Goal: Navigation & Orientation: Find specific page/section

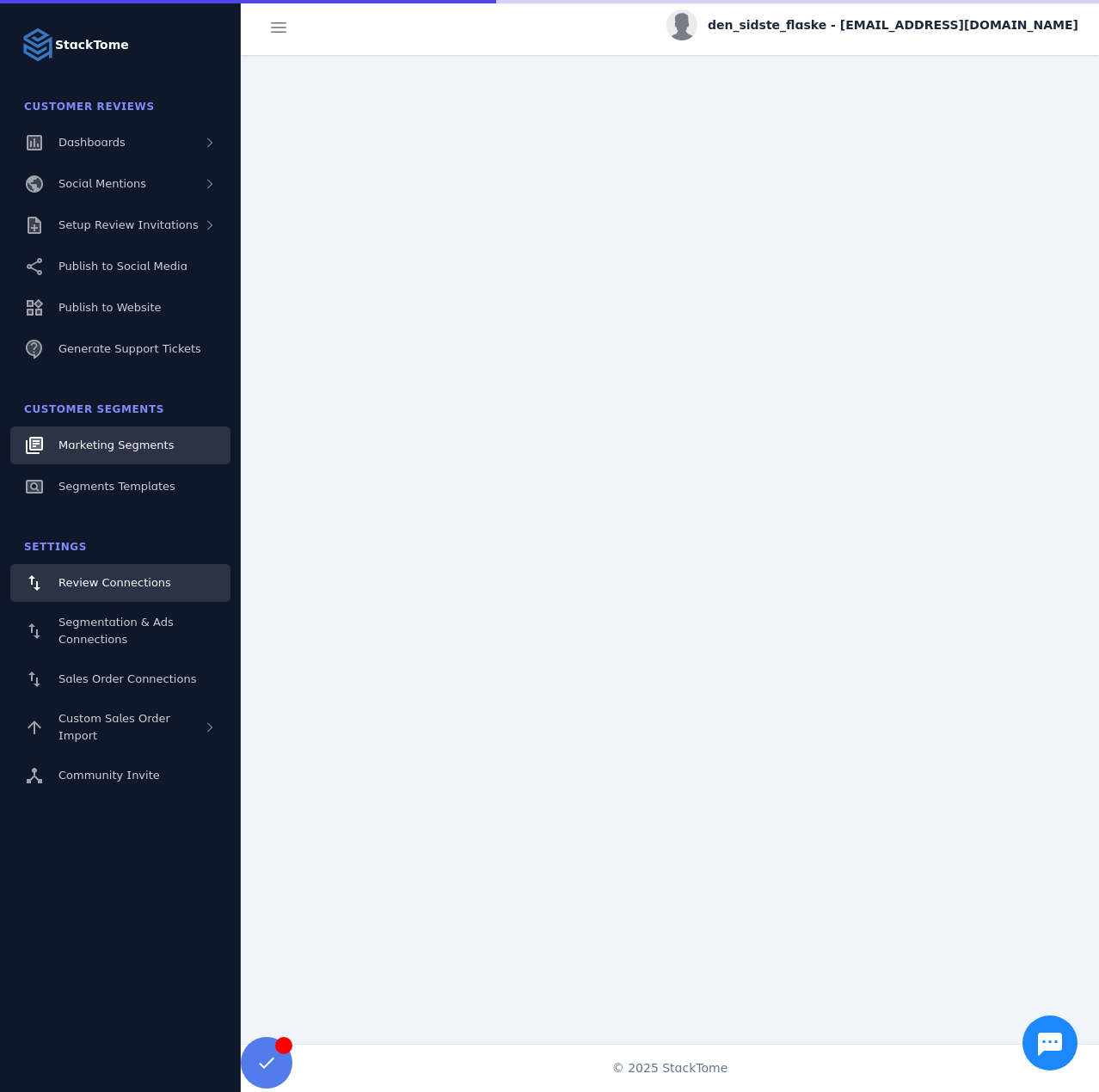
click at [165, 447] on link "Marketing Segments" at bounding box center [121, 445] width 220 height 38
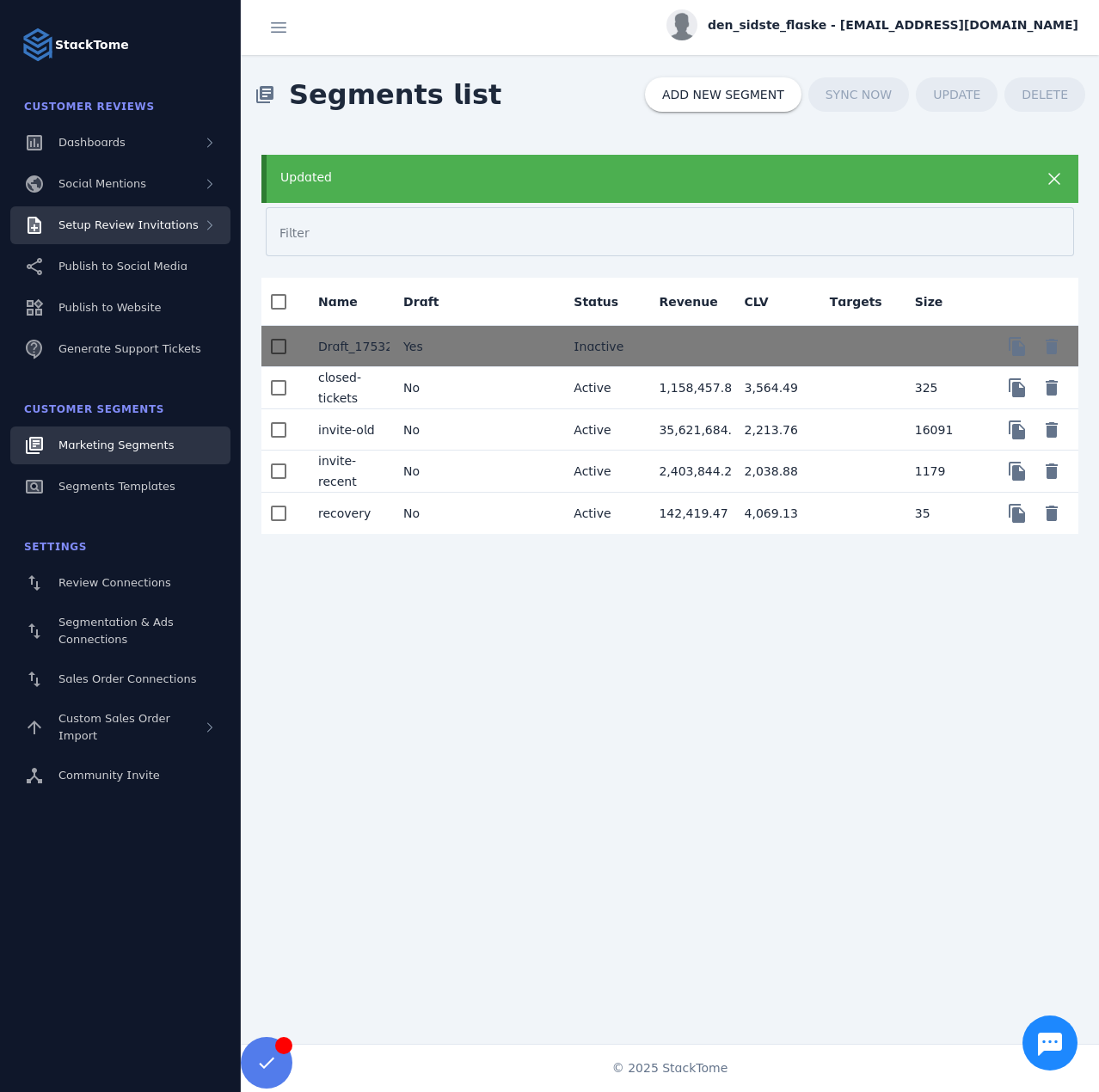
click at [147, 236] on div "Setup Review Invitations" at bounding box center [121, 225] width 220 height 38
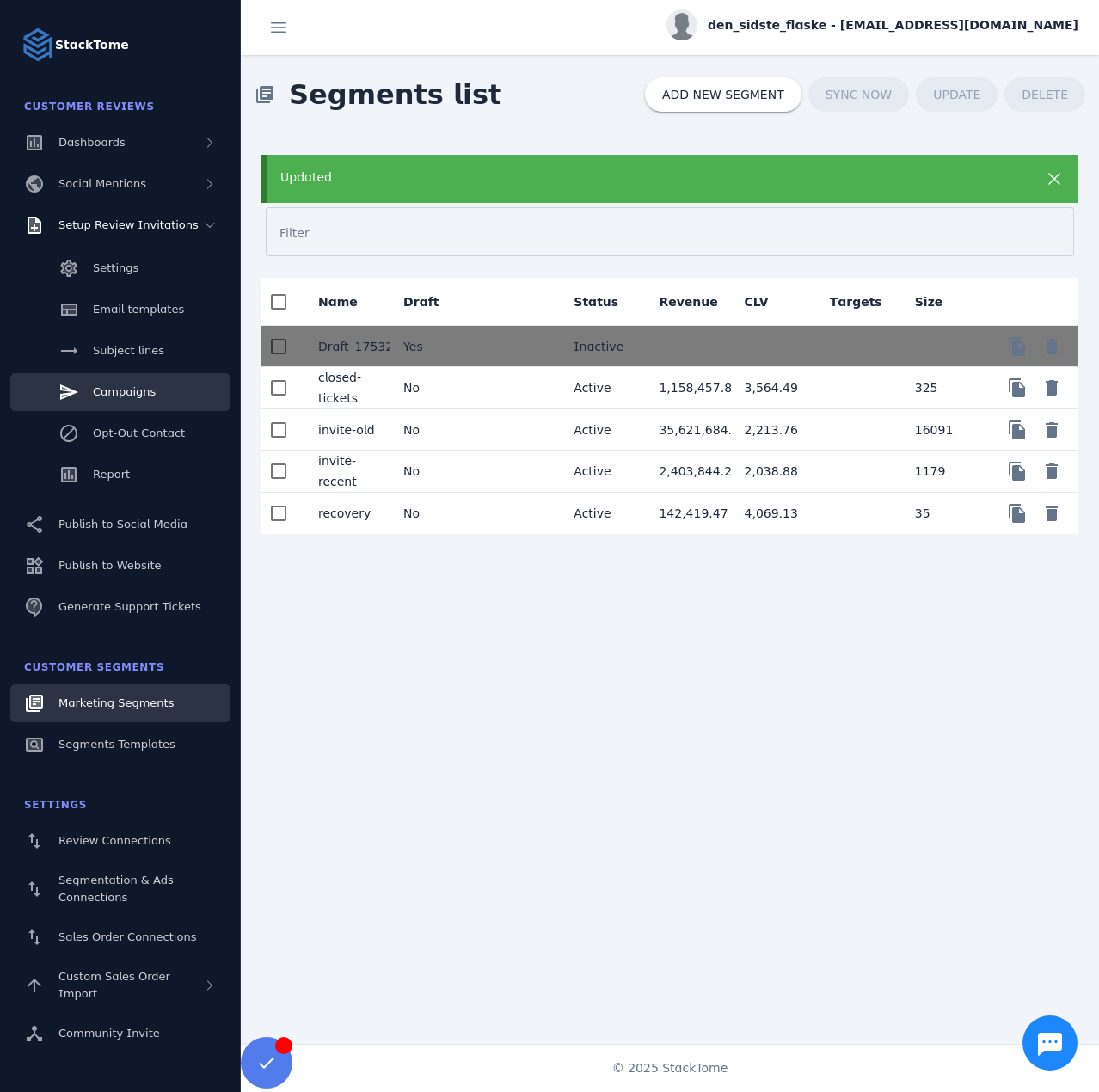
click at [144, 406] on link "Campaigns" at bounding box center [121, 391] width 220 height 38
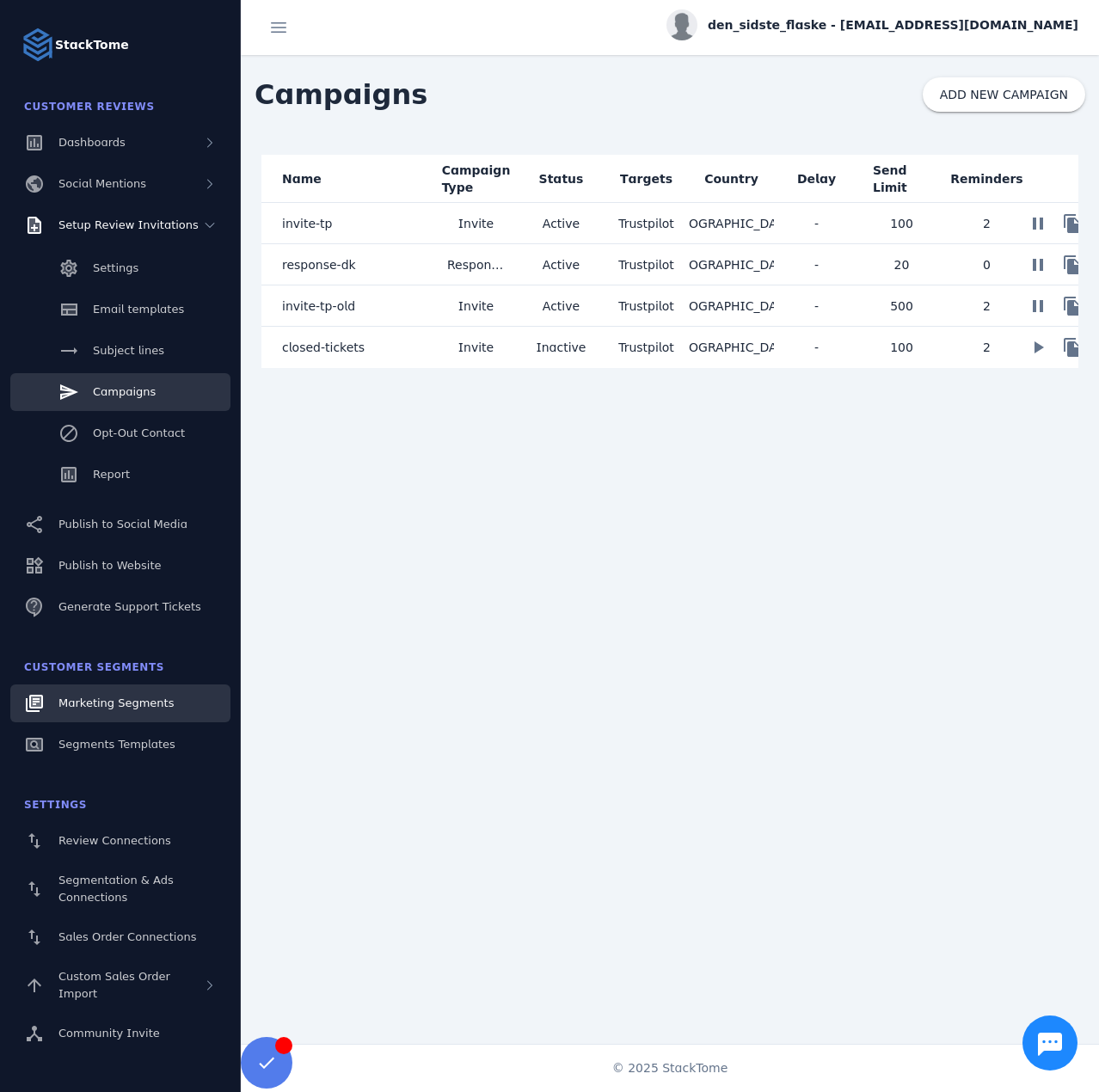
click at [114, 709] on span "Marketing Segments" at bounding box center [116, 702] width 115 height 13
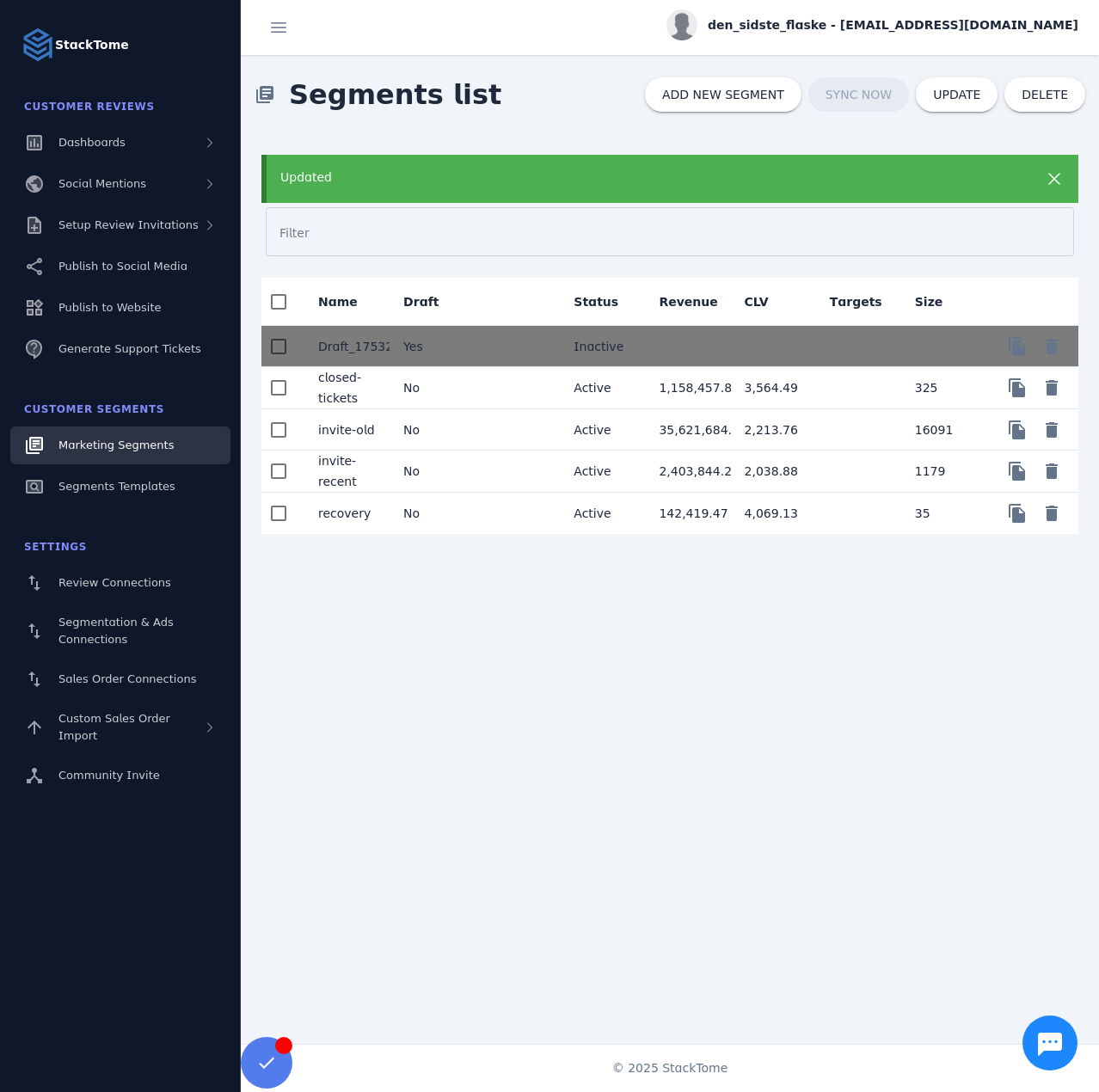
click at [438, 191] on div "Updated" at bounding box center [670, 179] width 817 height 48
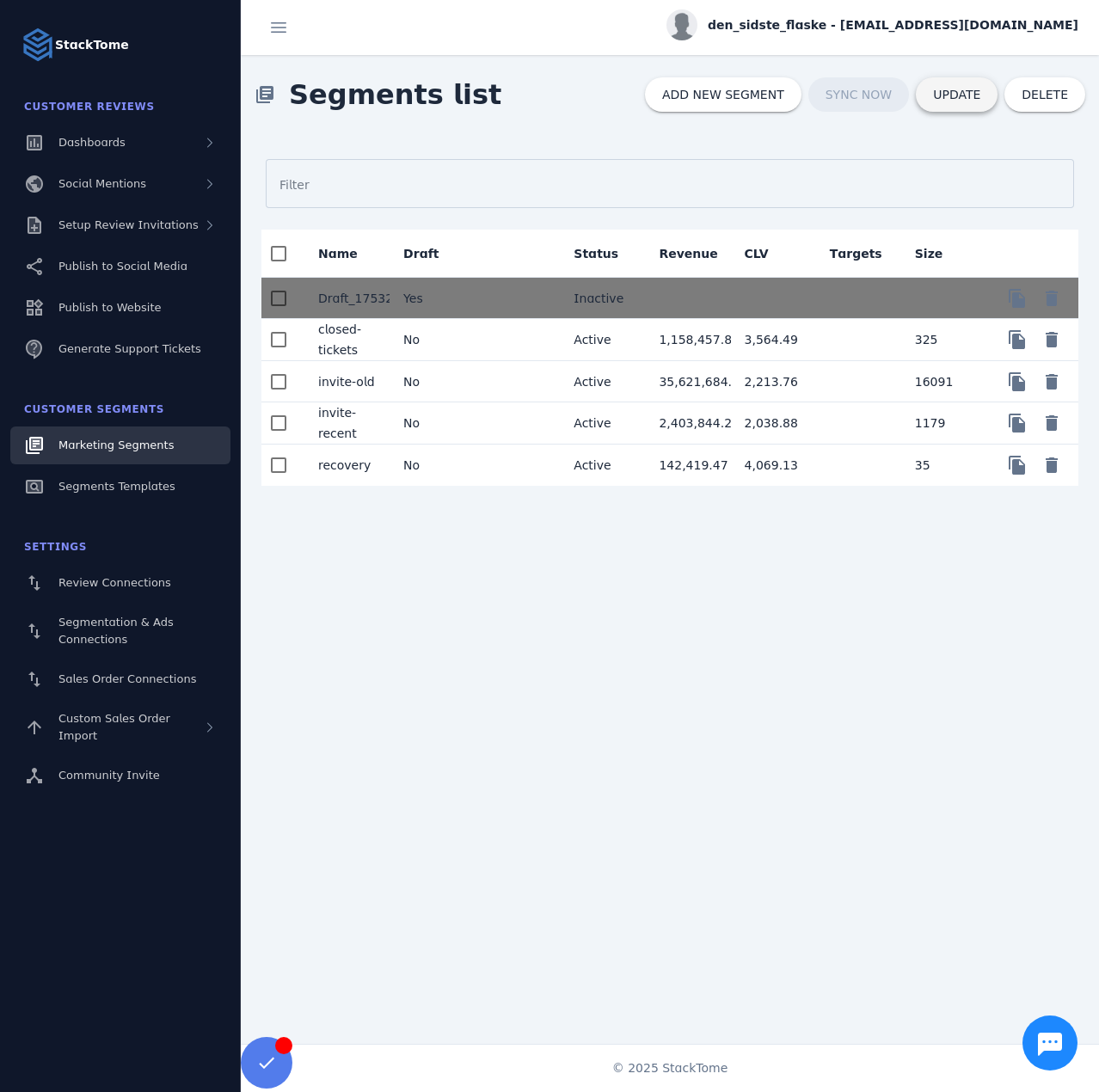
click at [941, 96] on span at bounding box center [956, 95] width 82 height 42
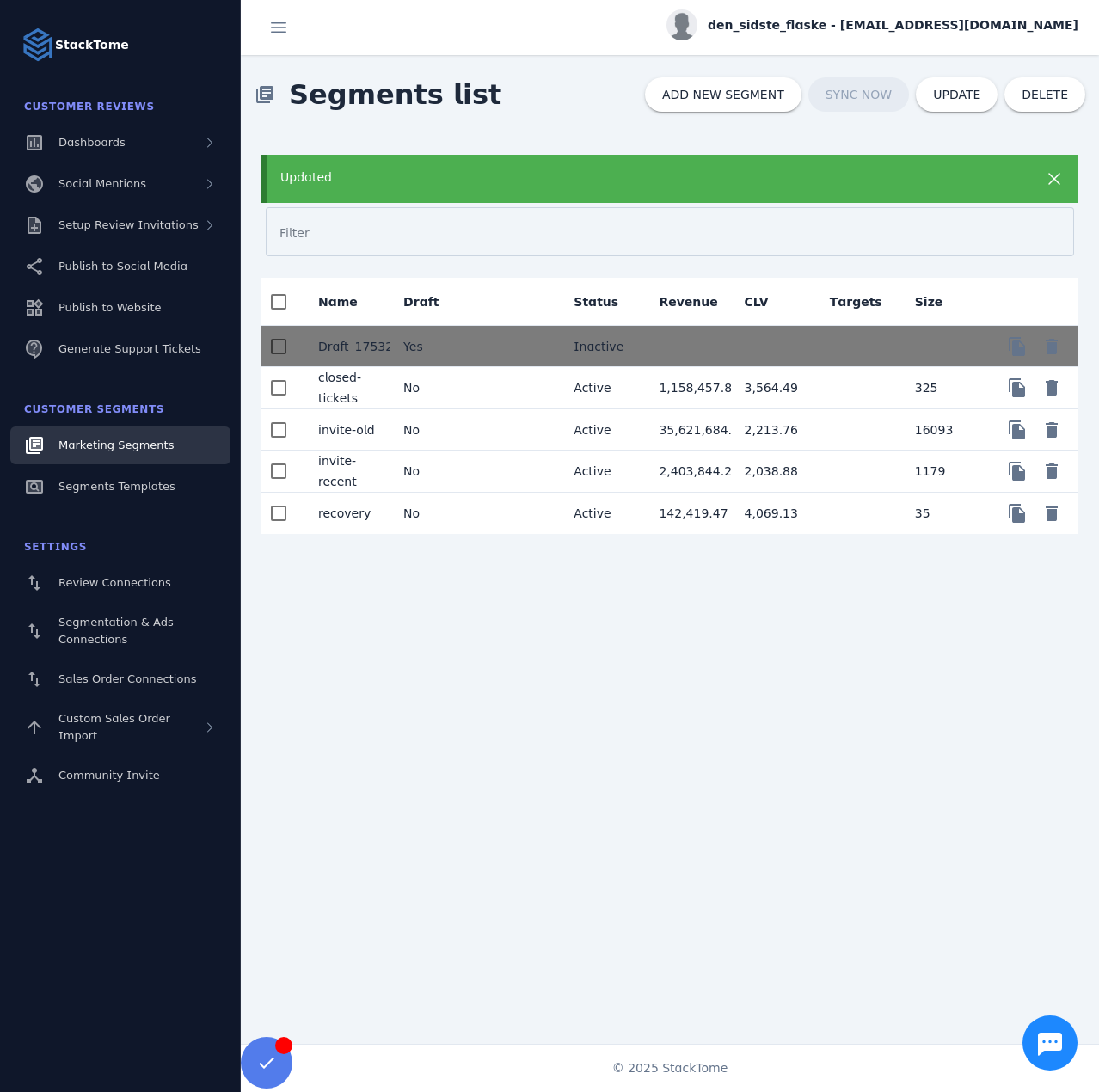
click at [916, 164] on div "Updated" at bounding box center [670, 179] width 817 height 48
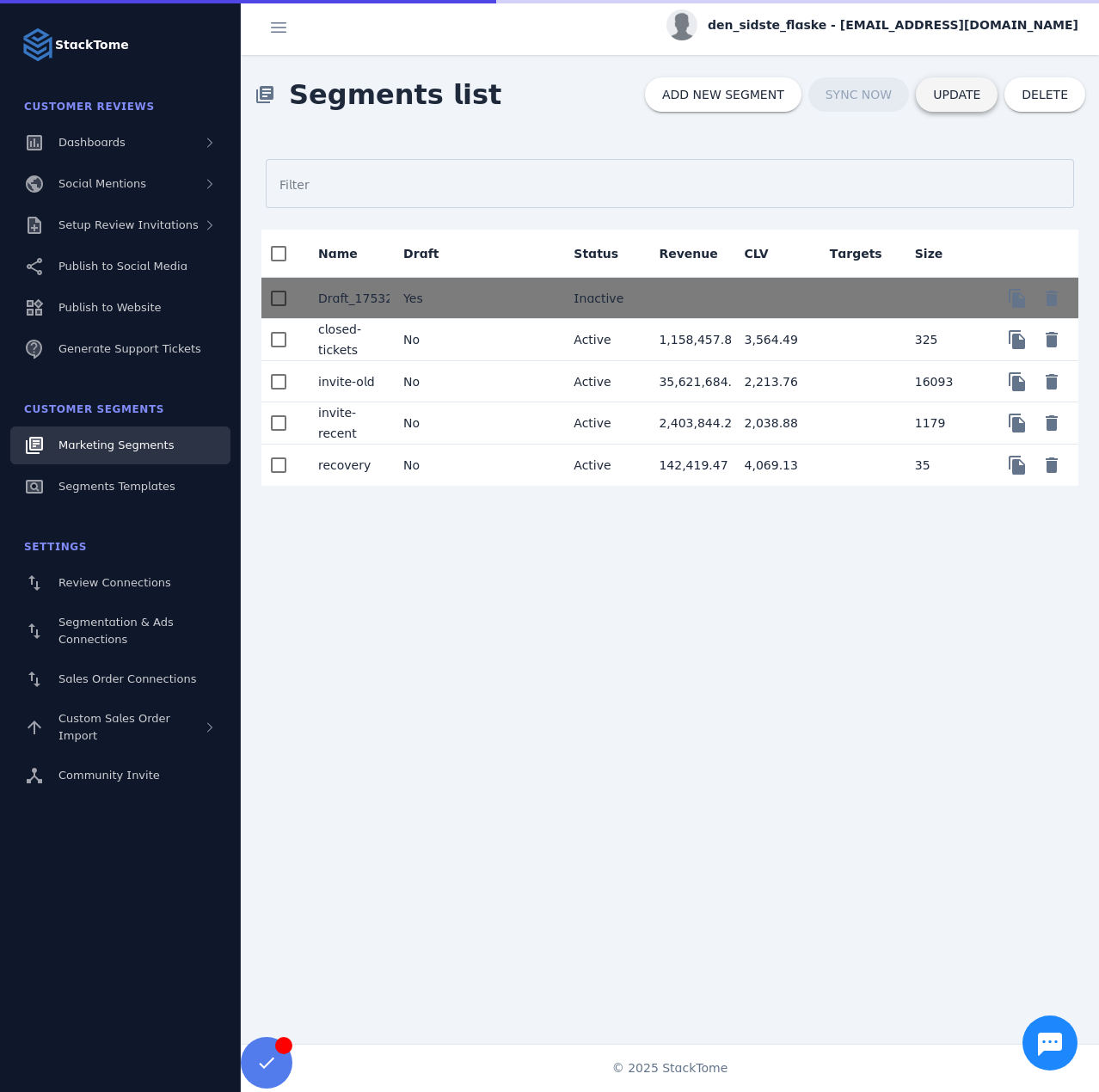
click at [958, 103] on span at bounding box center [956, 95] width 82 height 42
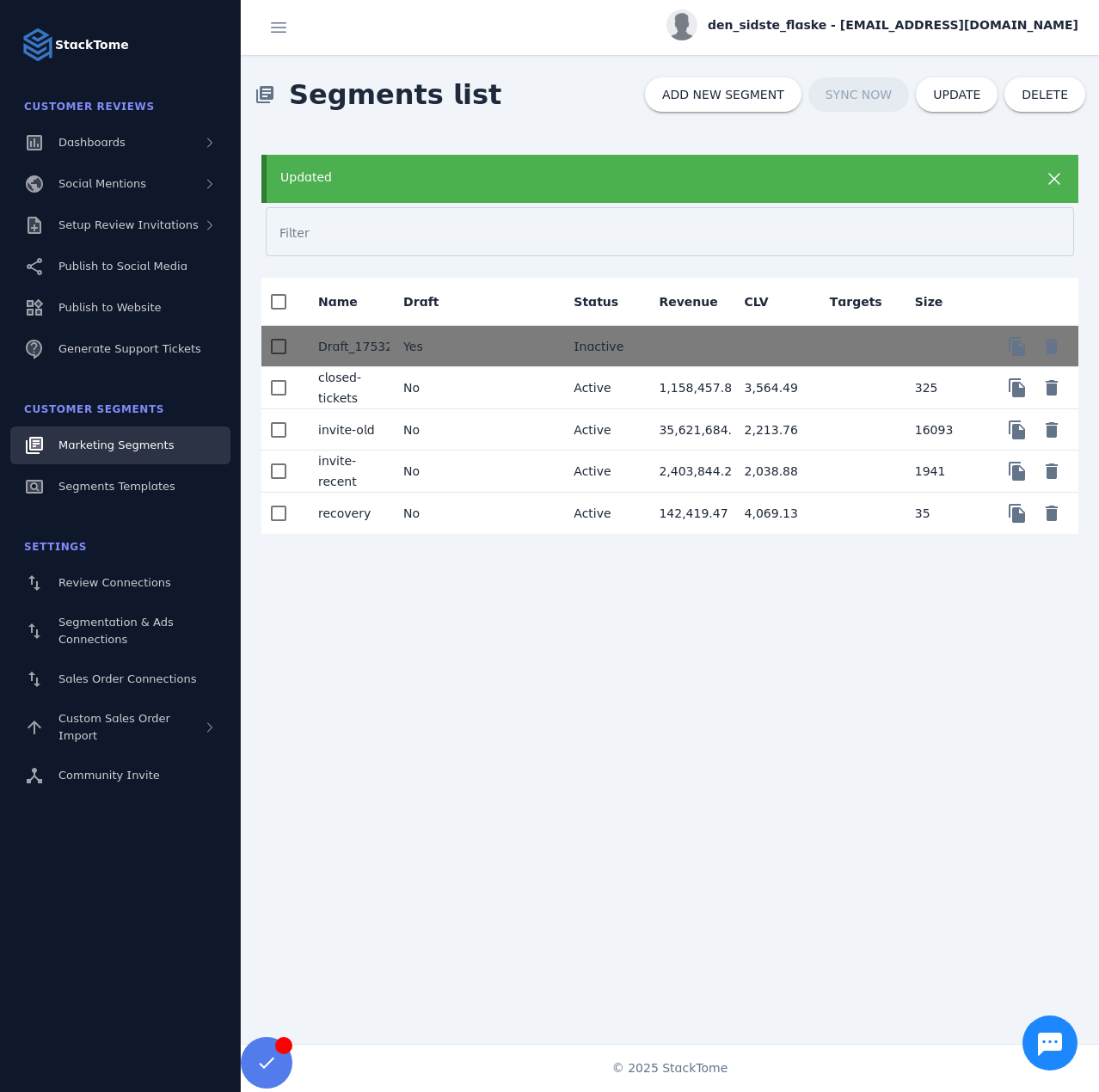
click at [407, 189] on div "Updated" at bounding box center [670, 179] width 817 height 48
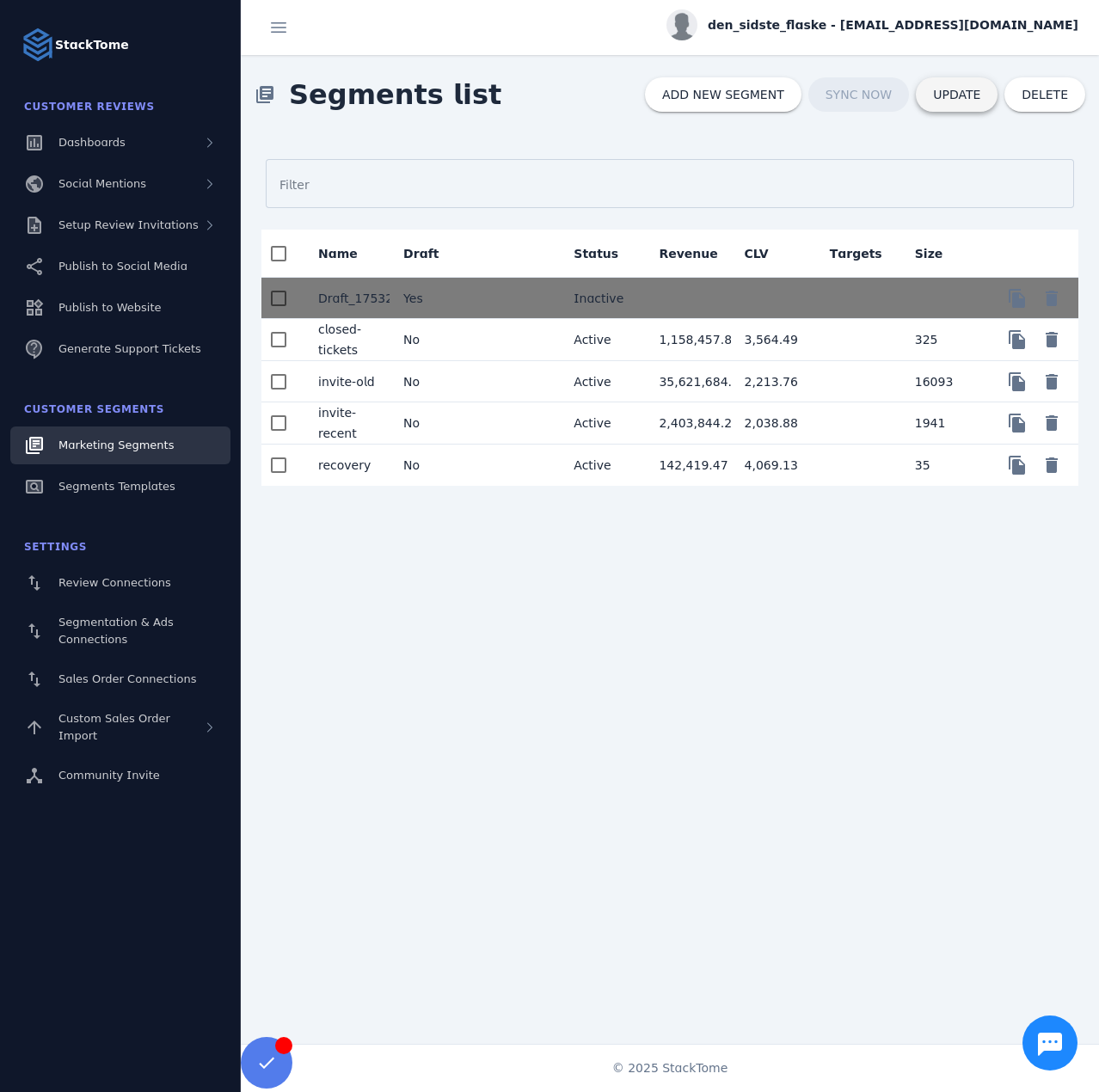
click at [936, 95] on span at bounding box center [956, 95] width 82 height 42
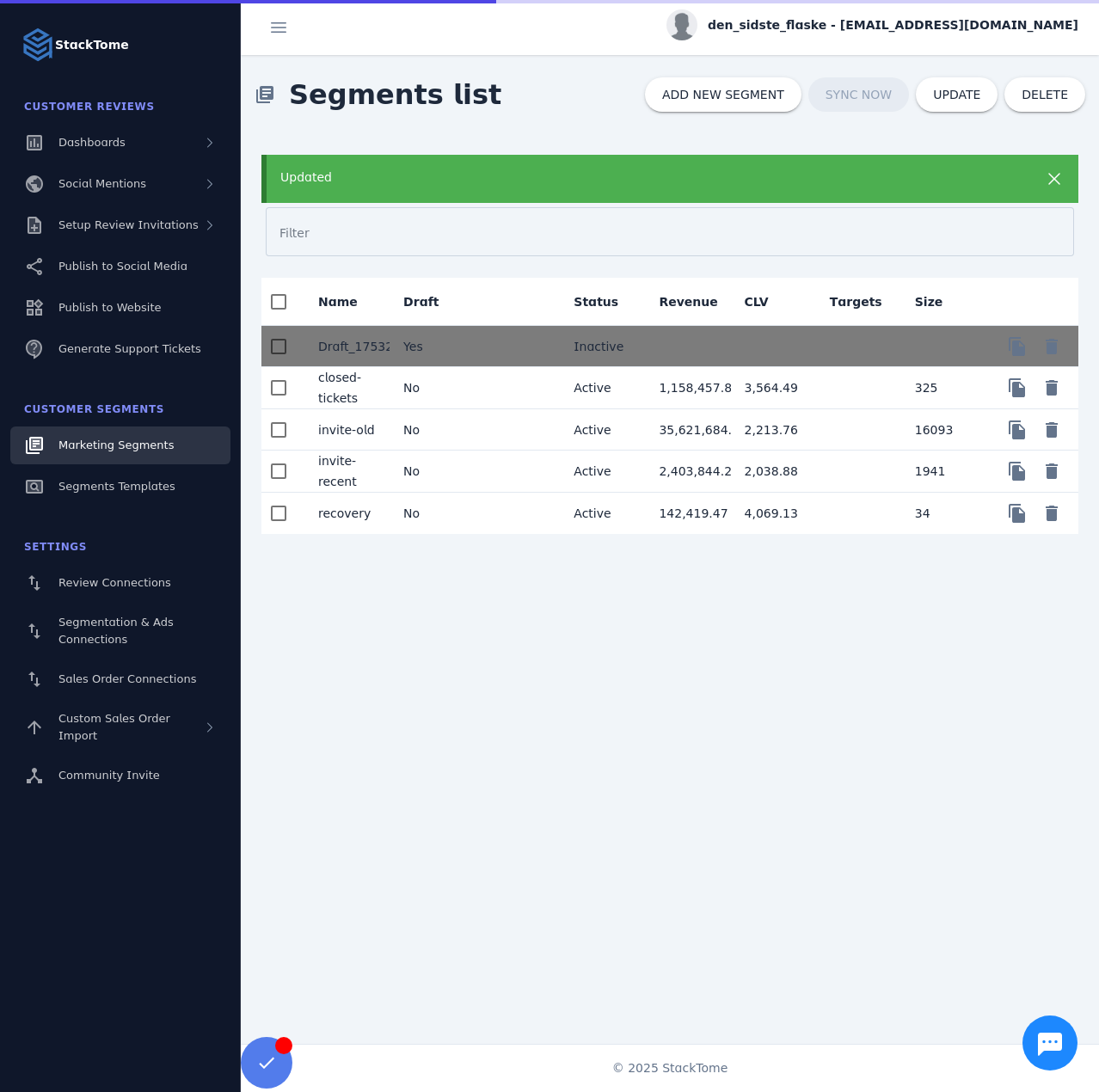
click at [834, 25] on span "den_sidste_flaske - [EMAIL_ADDRESS][DOMAIN_NAME]" at bounding box center [893, 25] width 371 height 18
click at [968, 161] on button "Sign out" at bounding box center [1016, 165] width 124 height 42
